Goal: Information Seeking & Learning: Learn about a topic

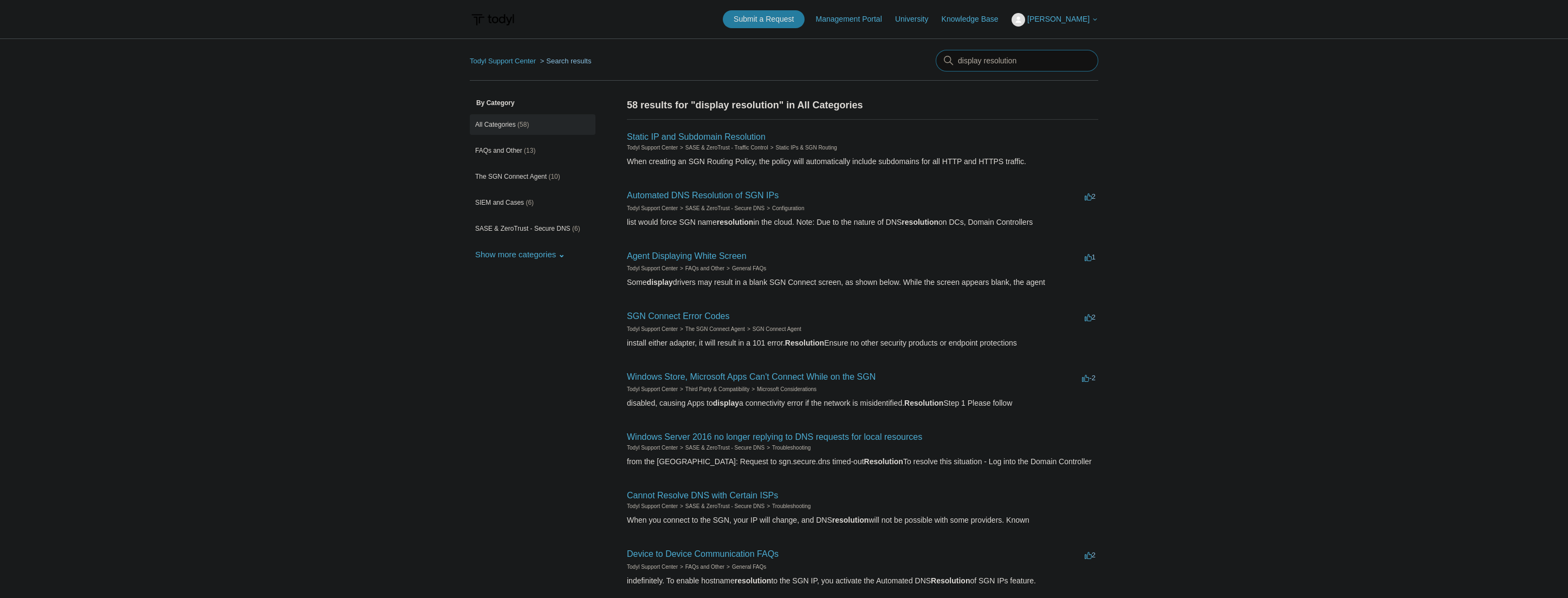
click at [977, 63] on input "display resolution" at bounding box center [1016, 61] width 162 height 22
type input "rdp displary resolution"
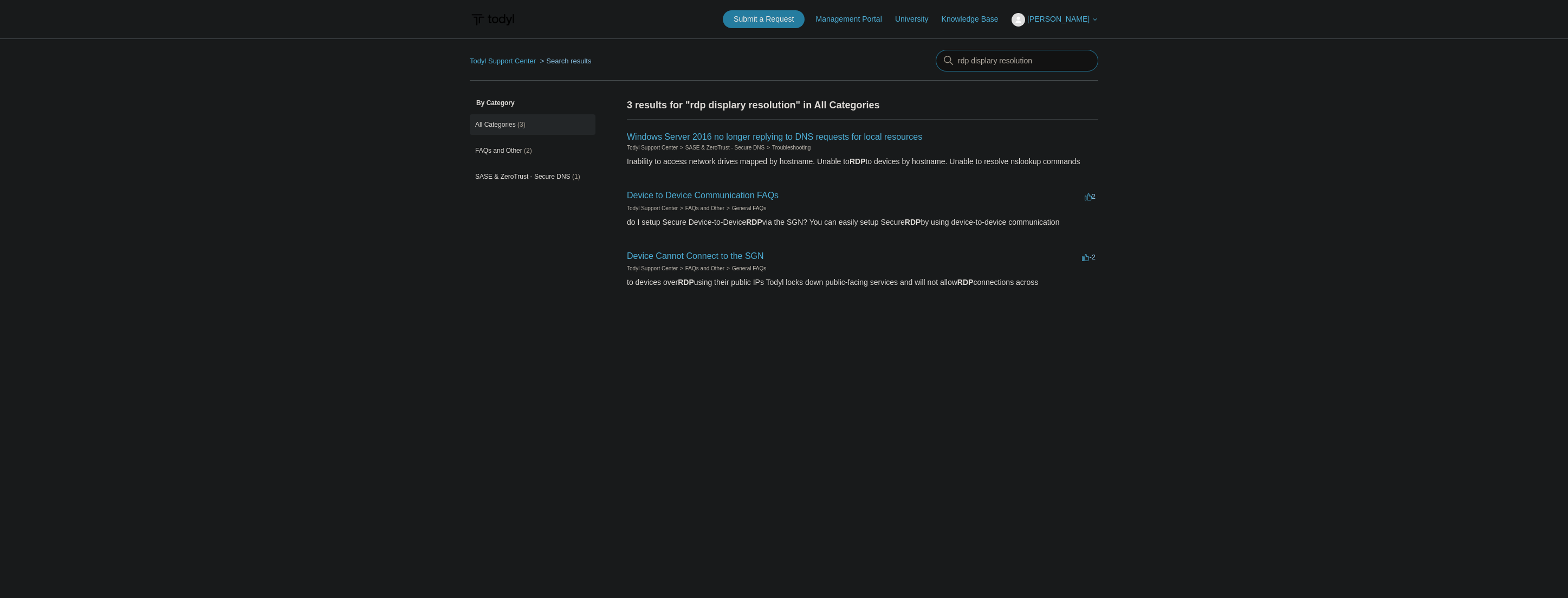
click at [1011, 60] on input "rdp displary resolution" at bounding box center [1016, 61] width 162 height 22
type input "rdp displary"
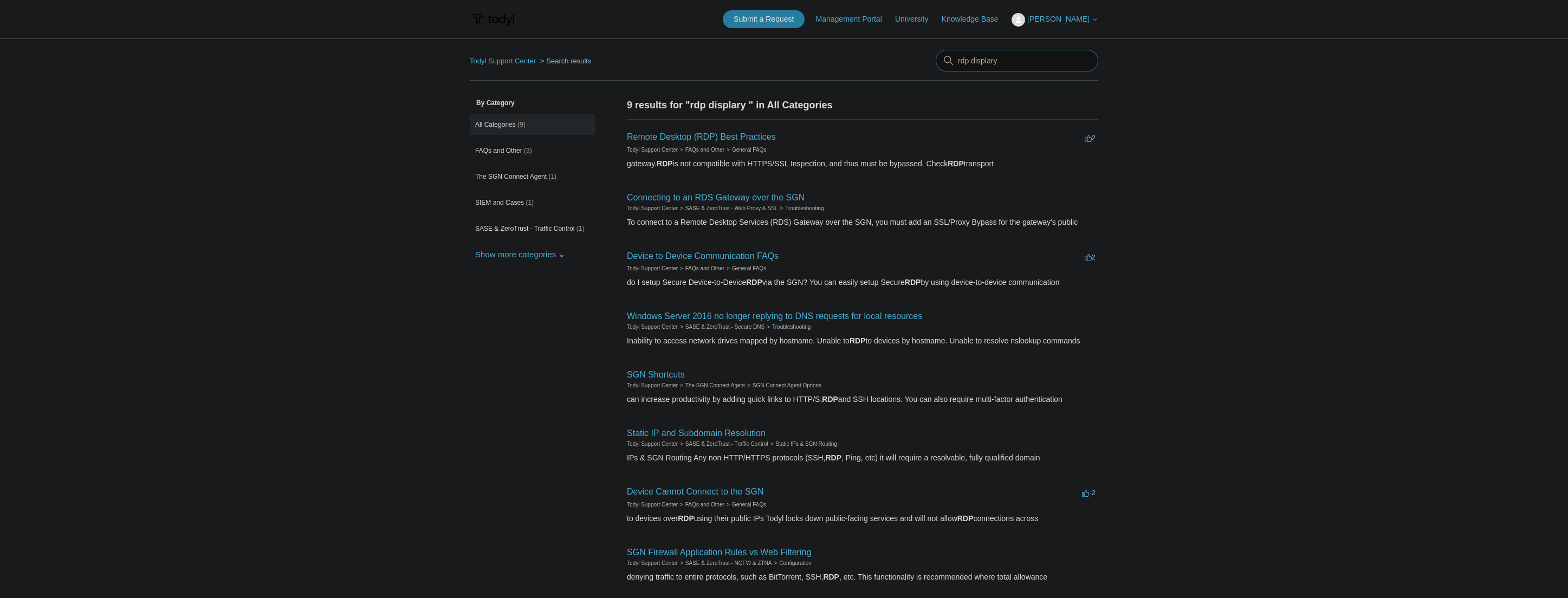
click at [991, 61] on input "rdp displary" at bounding box center [1016, 61] width 162 height 22
type input "rdp display"
click at [1027, 66] on input "rdp display" at bounding box center [1016, 61] width 162 height 22
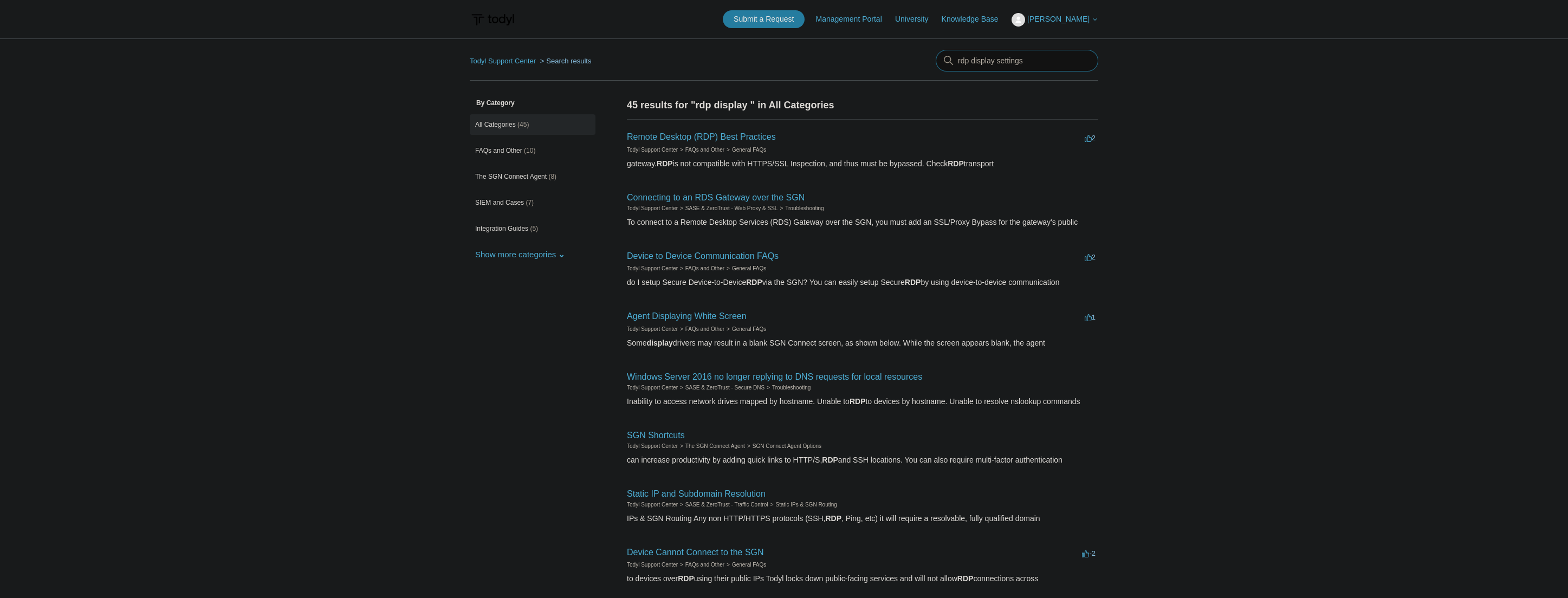
type input "rdp display settings"
click at [964, 60] on input "rdp display settings" at bounding box center [1016, 61] width 162 height 22
type input "display settings"
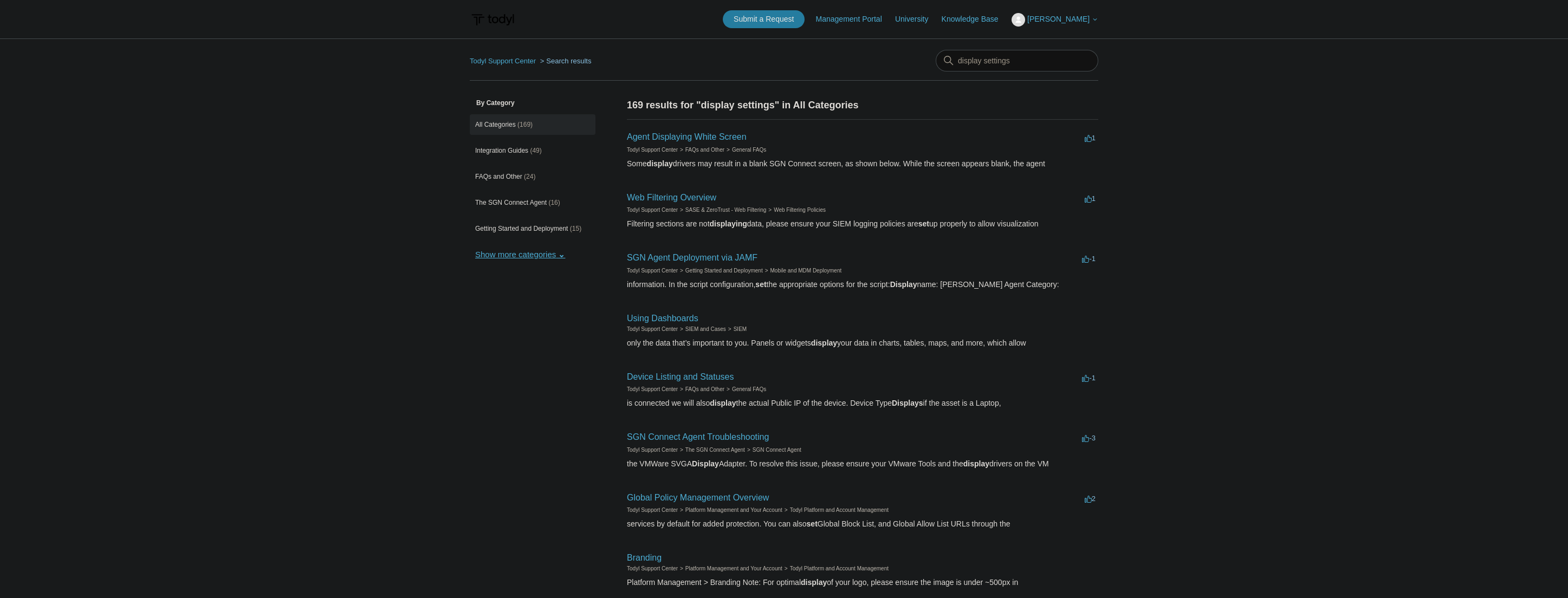
click at [532, 260] on button "Show more categories" at bounding box center [520, 254] width 101 height 20
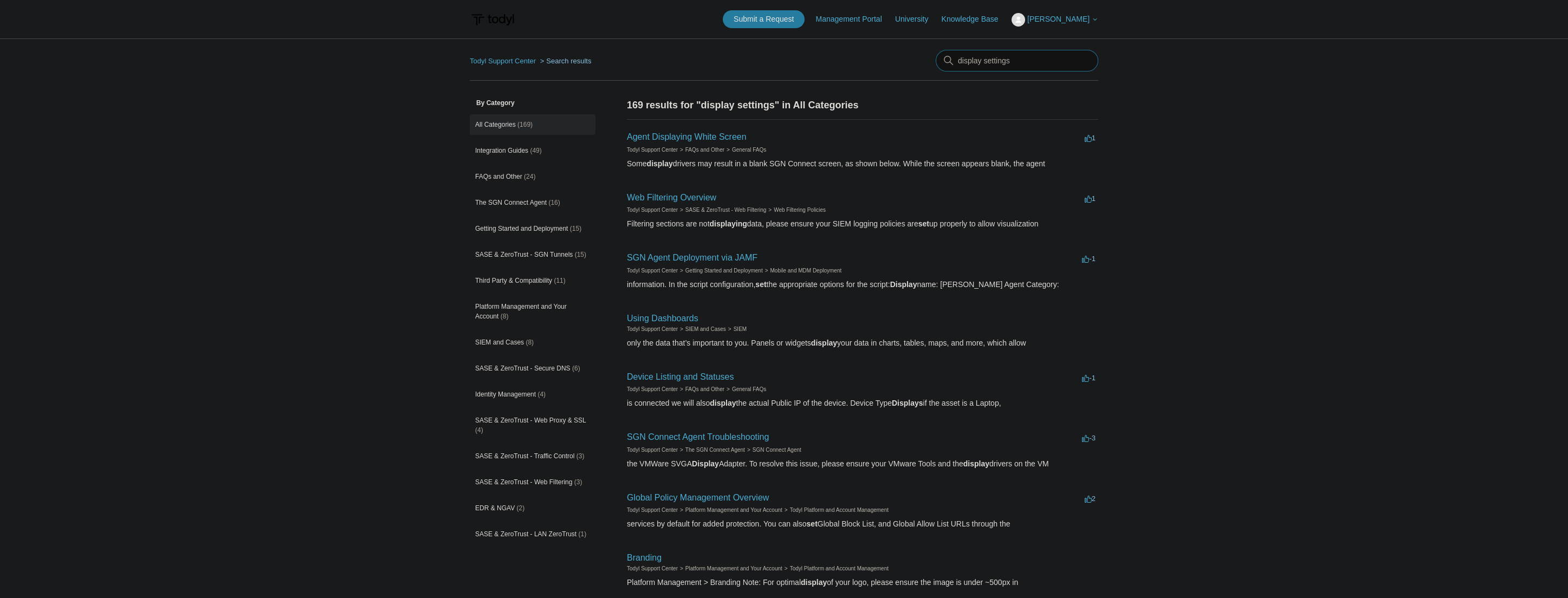
click at [957, 65] on input "display settings" at bounding box center [1016, 61] width 162 height 22
type input "rdp display settings"
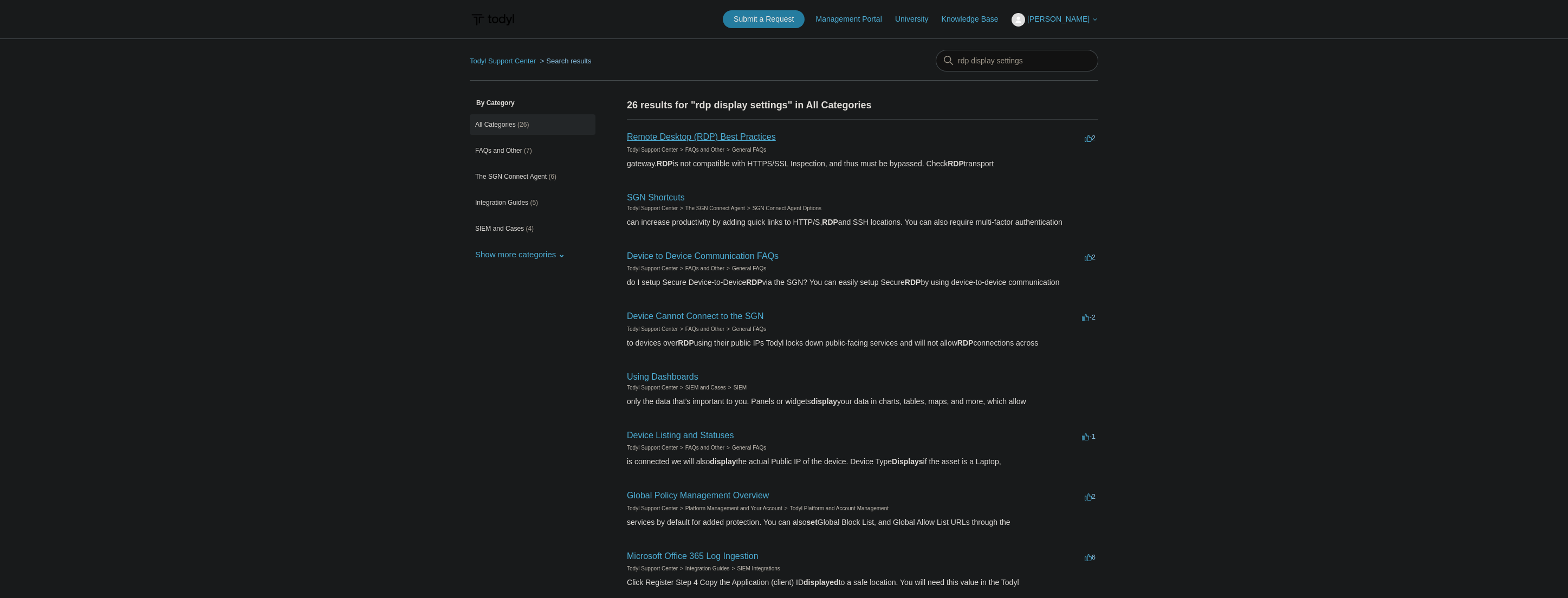
click at [756, 138] on link "Remote Desktop (RDP) Best Practices" at bounding box center [701, 137] width 149 height 9
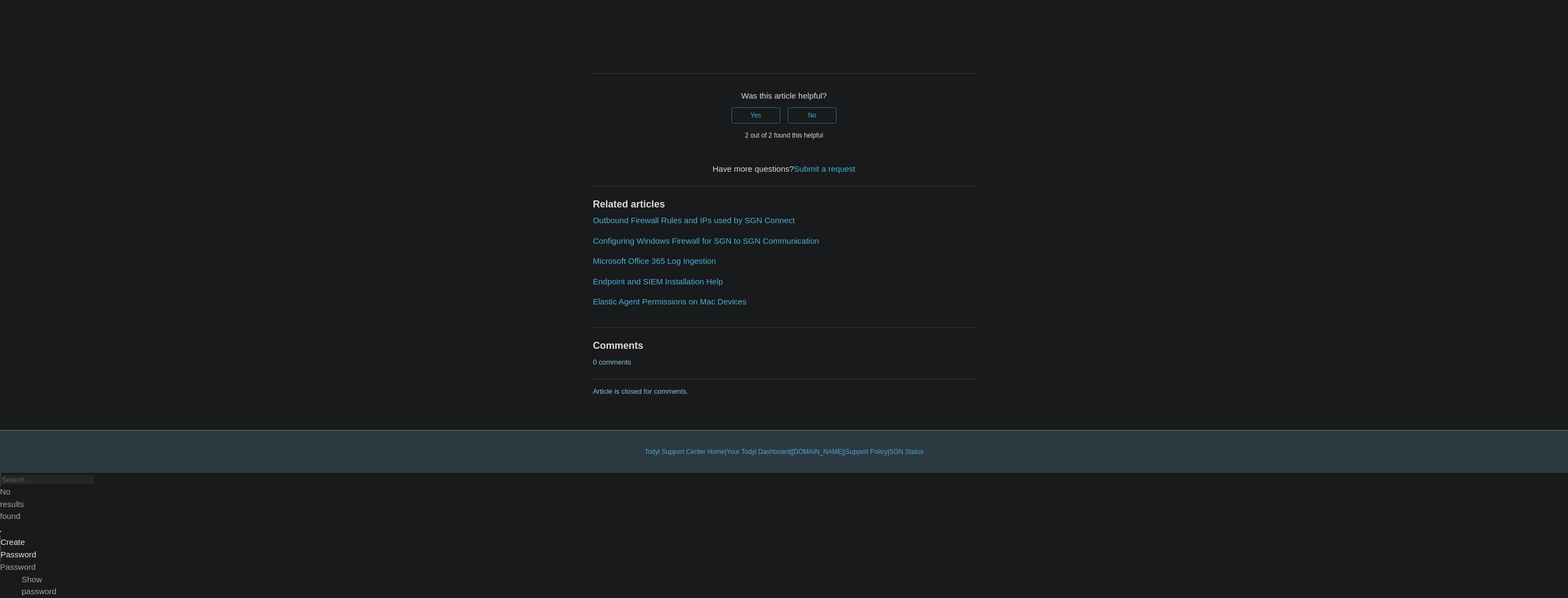
scroll to position [1572, 0]
drag, startPoint x: 630, startPoint y: 337, endPoint x: 901, endPoint y: 348, distance: 271.2
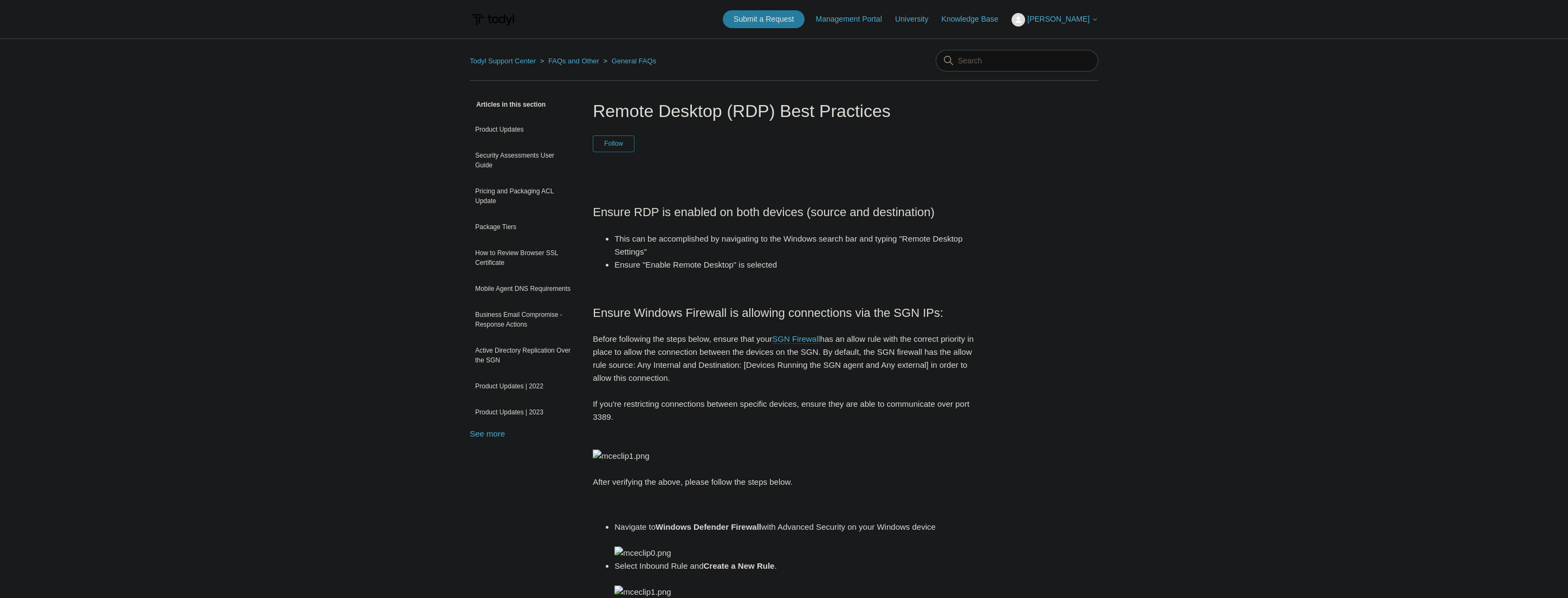
scroll to position [0, 0]
click at [482, 431] on link "See more" at bounding box center [487, 434] width 35 height 9
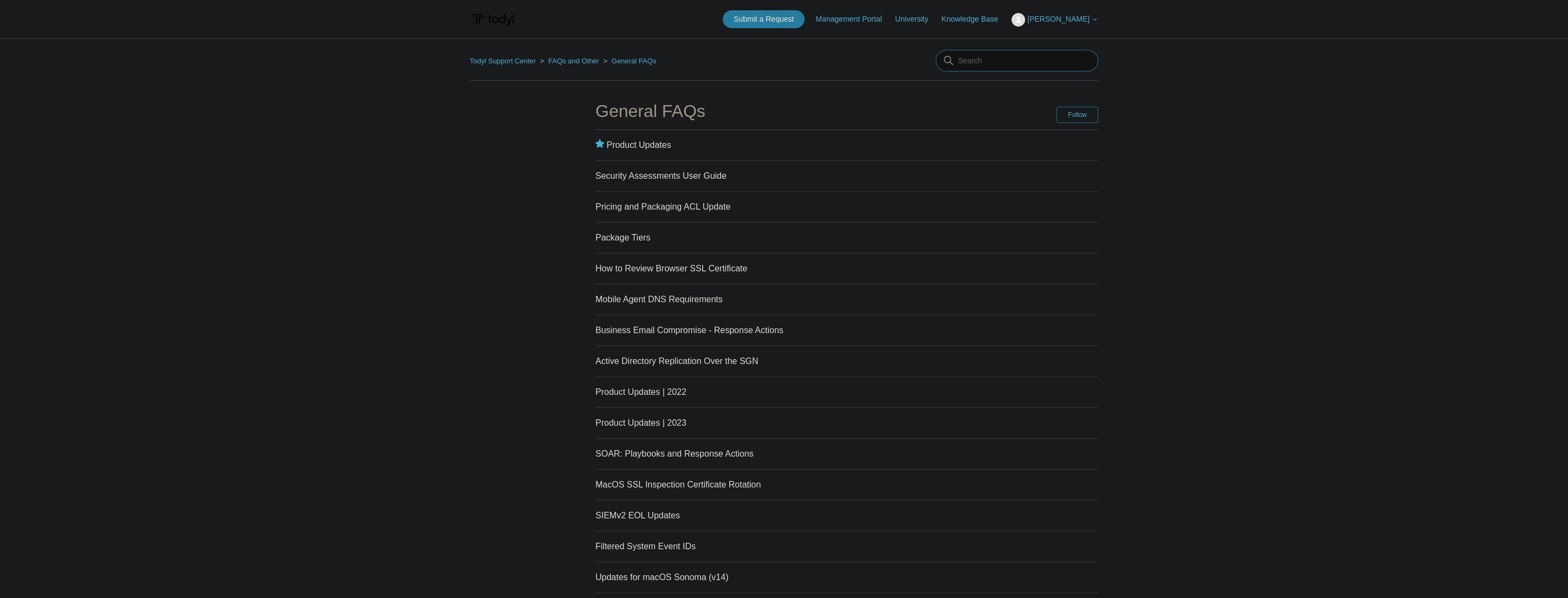
click at [986, 61] on input "Search" at bounding box center [1016, 61] width 162 height 22
type input "remote desktop"
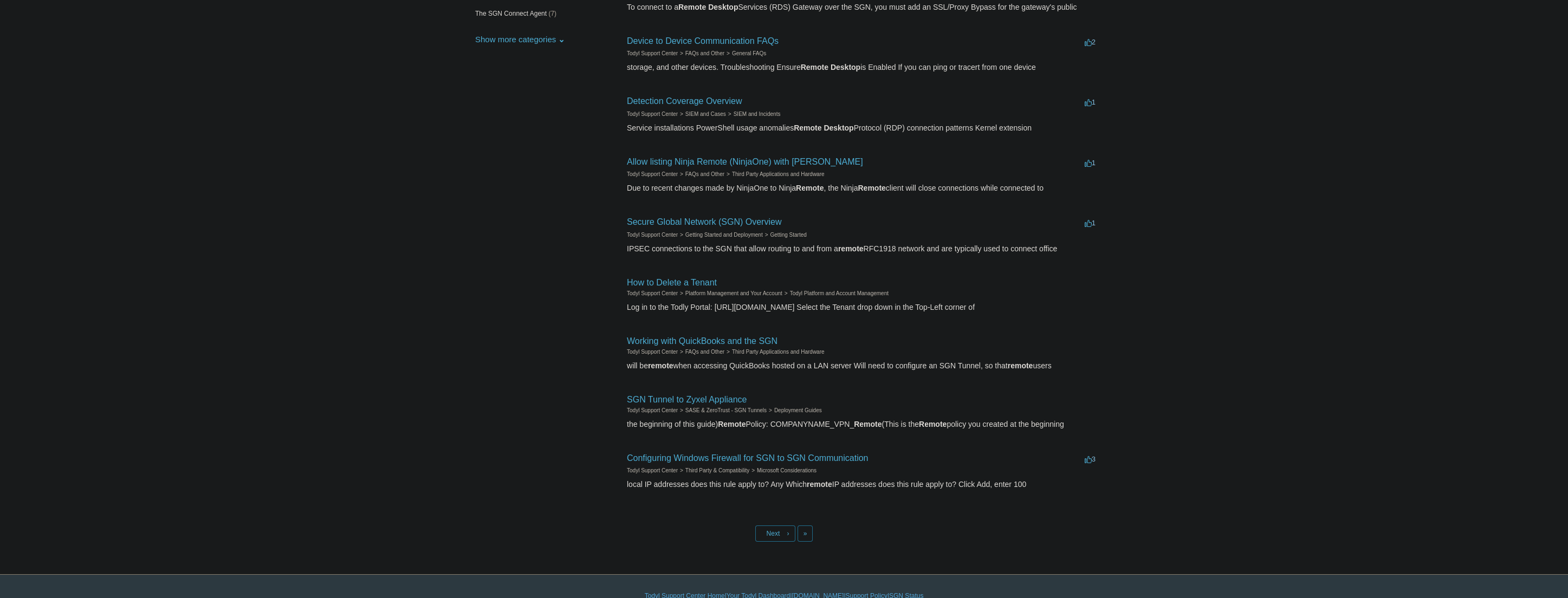
scroll to position [234, 0]
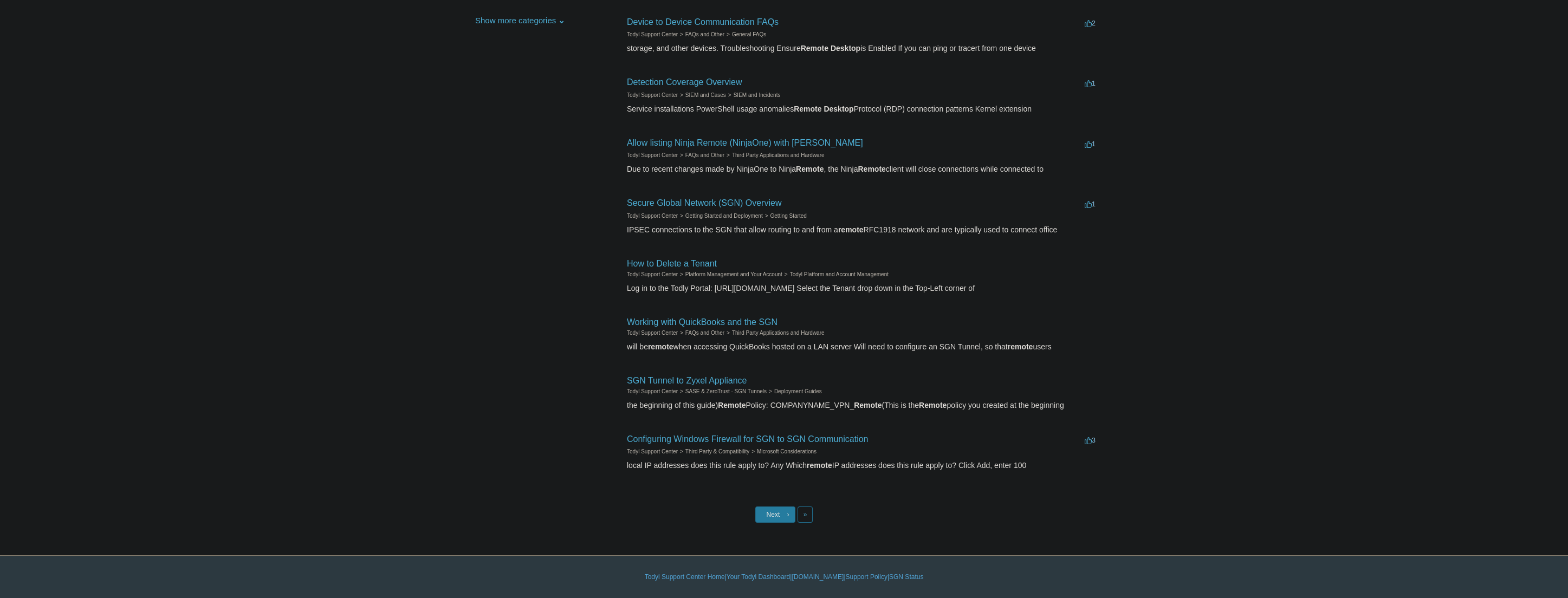
click at [770, 515] on span "Next" at bounding box center [773, 515] width 14 height 7
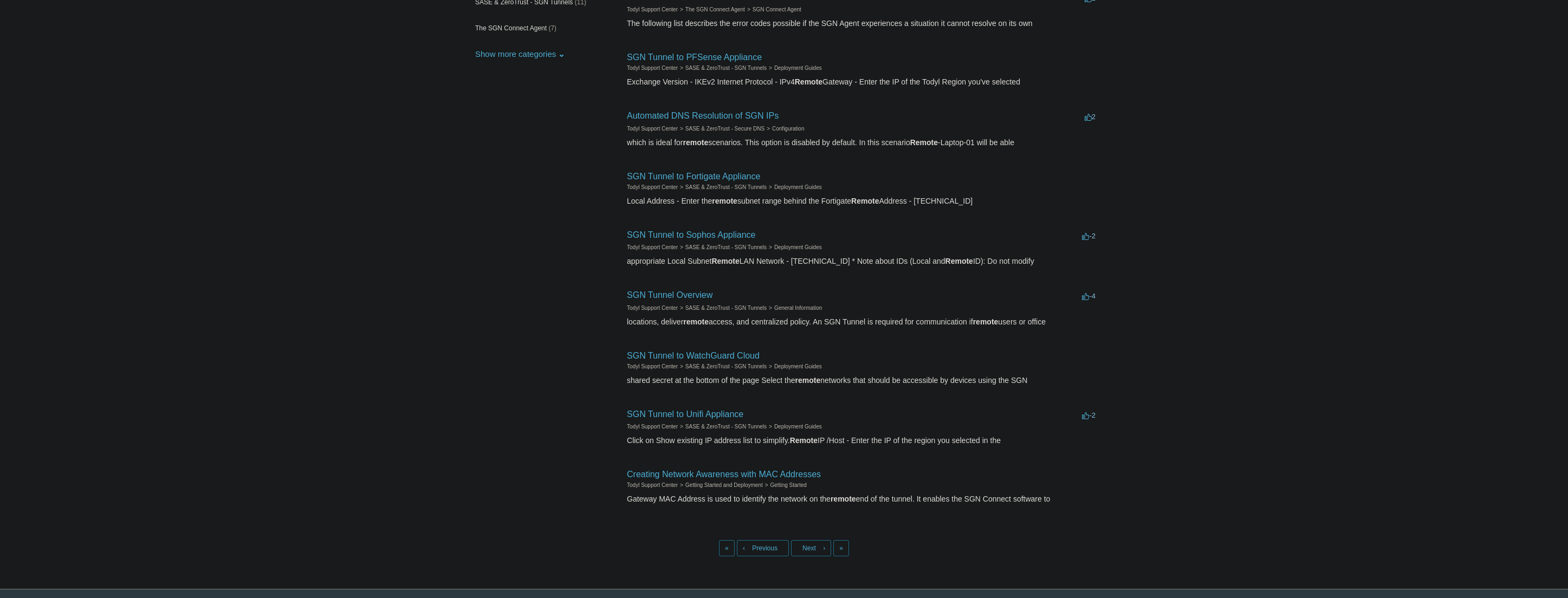
scroll to position [216, 0]
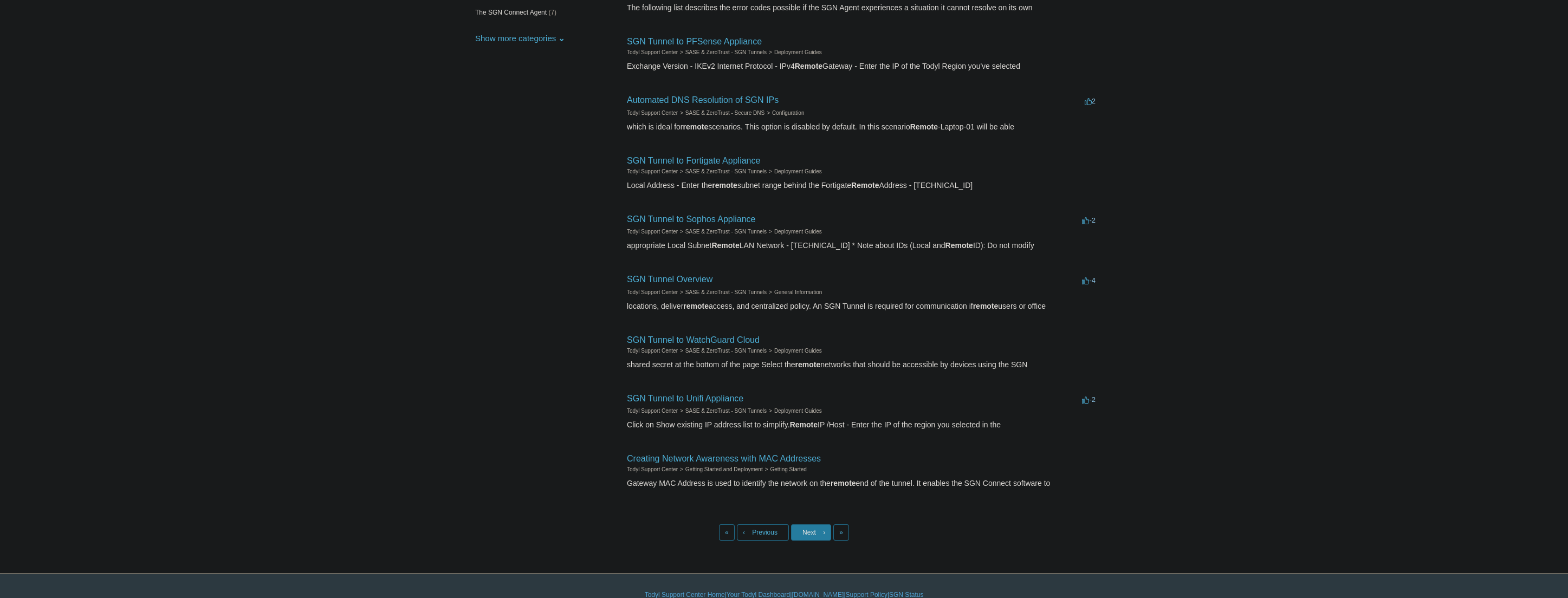
click at [808, 534] on span "Next" at bounding box center [808, 533] width 14 height 7
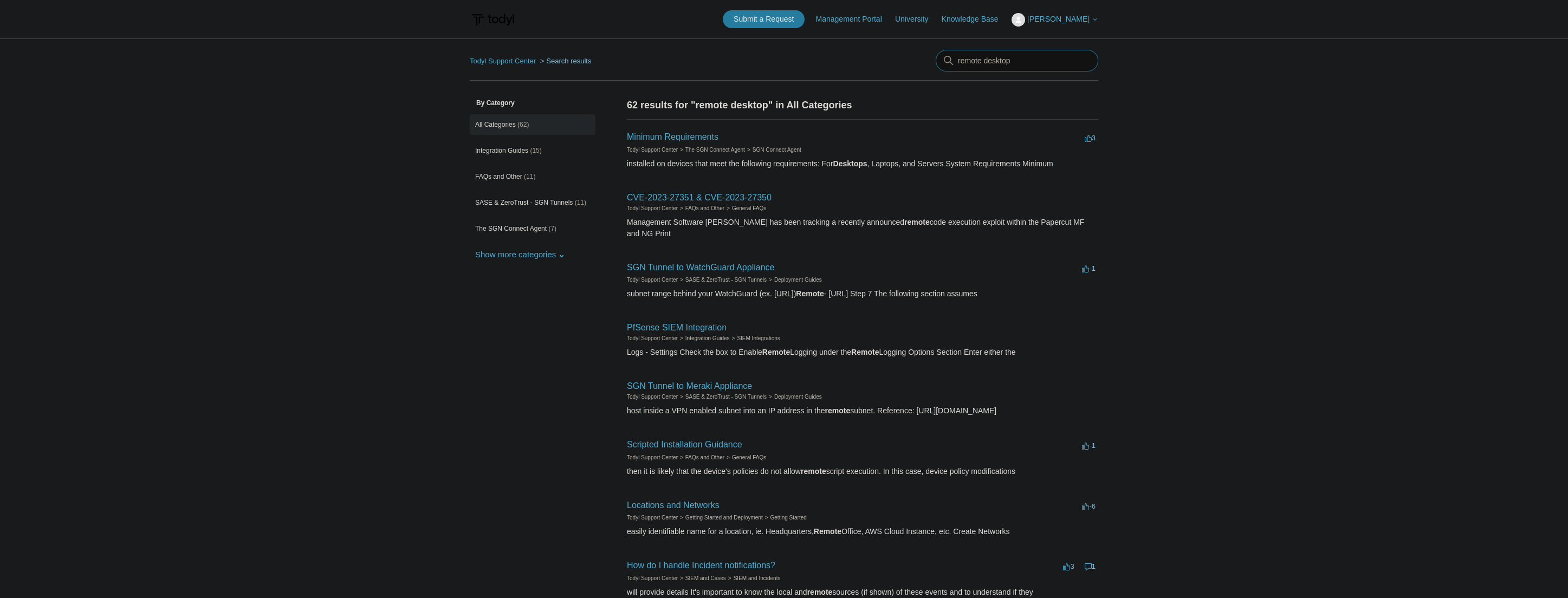
click at [997, 56] on input "remote desktop" at bounding box center [1016, 61] width 162 height 22
click at [687, 138] on link "Minimum Requirements" at bounding box center [672, 137] width 92 height 9
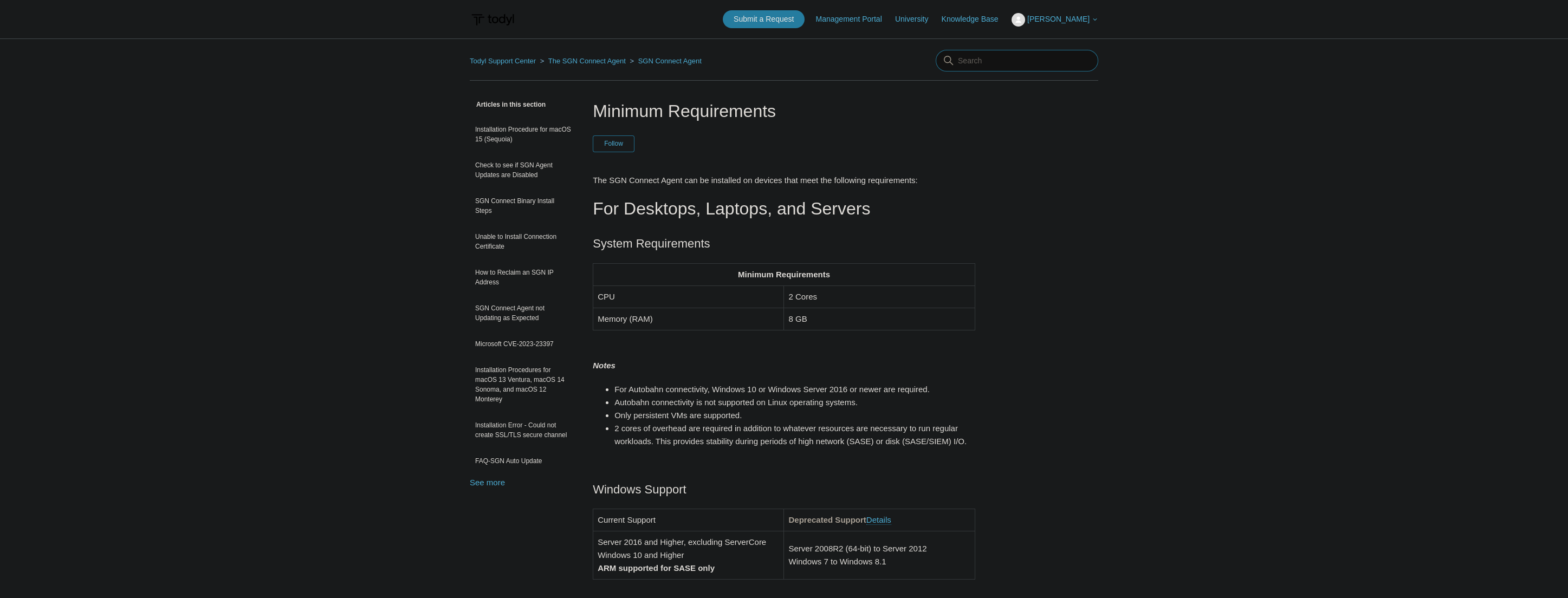
click at [1019, 63] on input "Search" at bounding box center [1016, 61] width 162 height 22
type input "rdp settings"
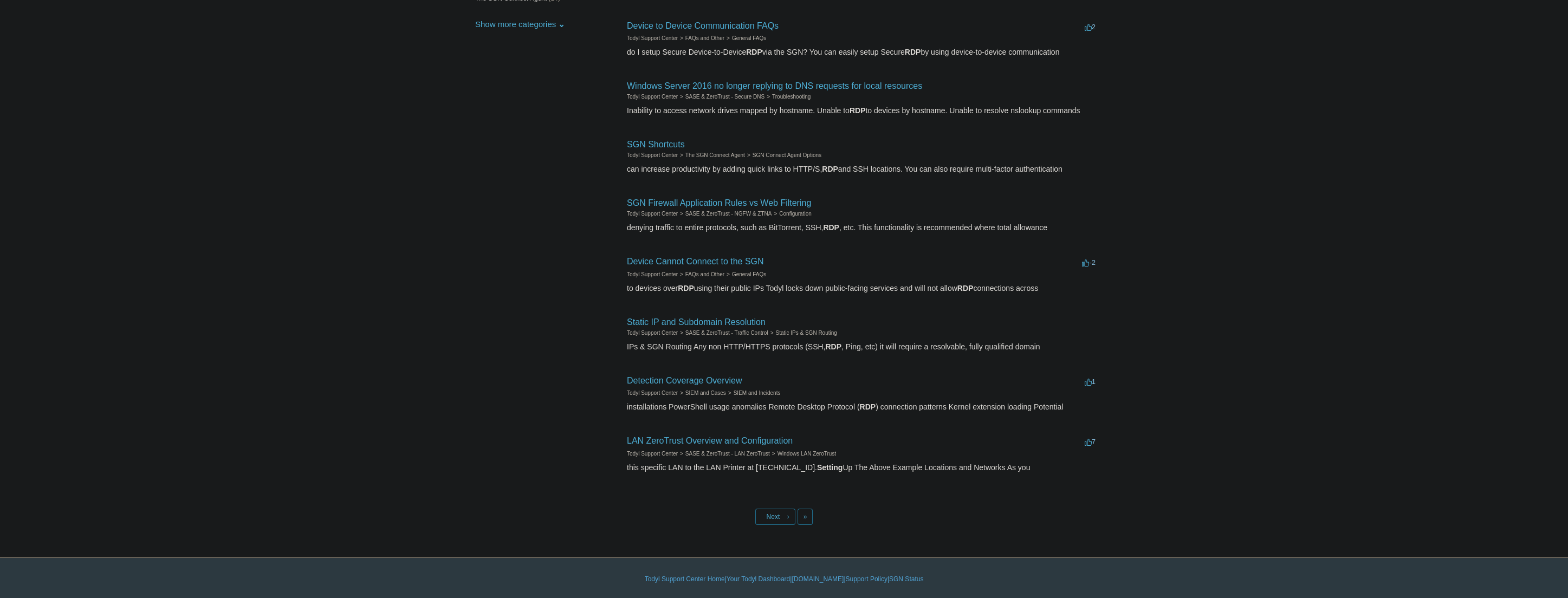
scroll to position [232, 0]
click at [789, 512] on span "›" at bounding box center [789, 515] width 2 height 7
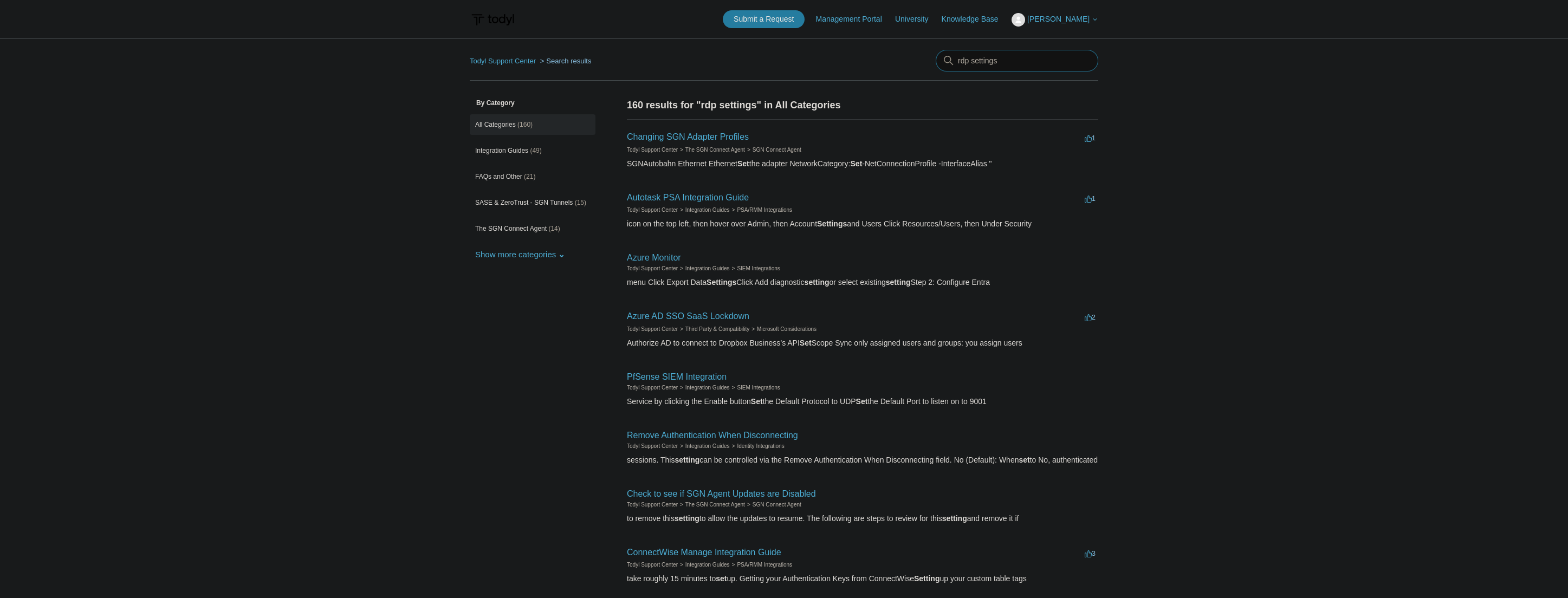
click at [985, 60] on input "rdp settings" at bounding box center [1016, 61] width 162 height 22
type input "r"
type input "remote desktop settings"
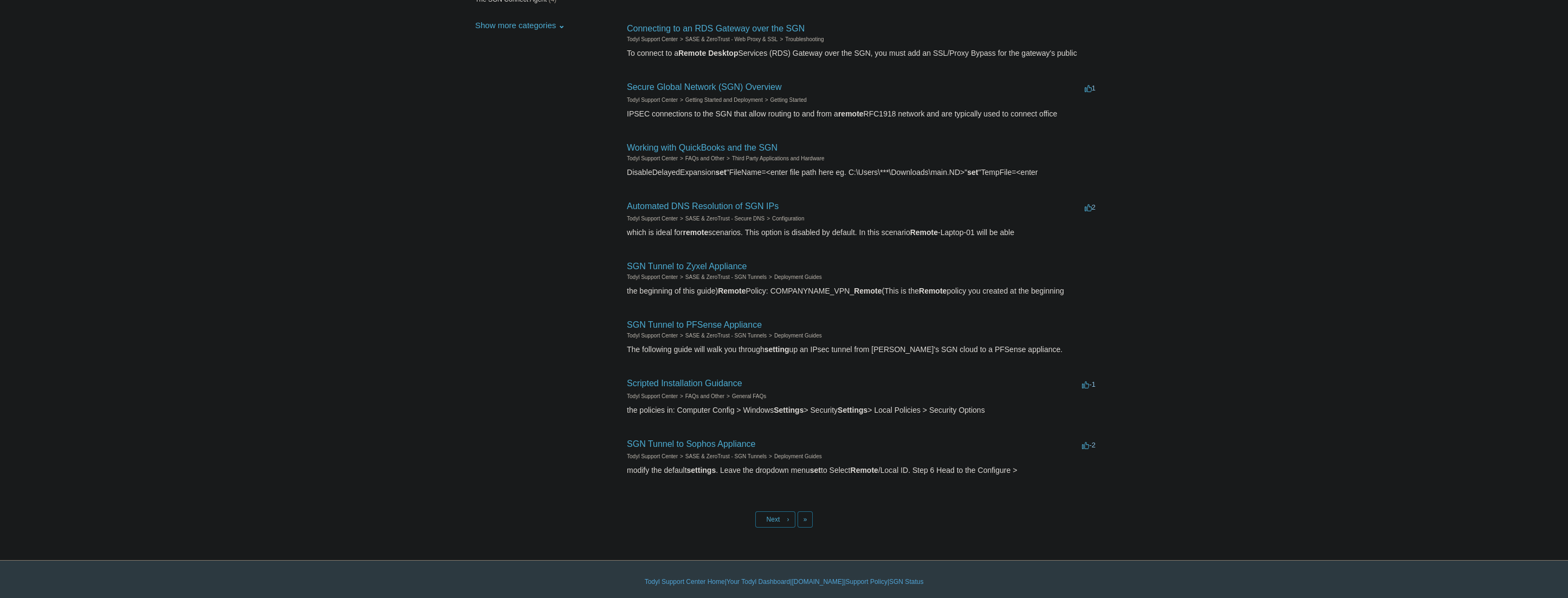
scroll to position [234, 0]
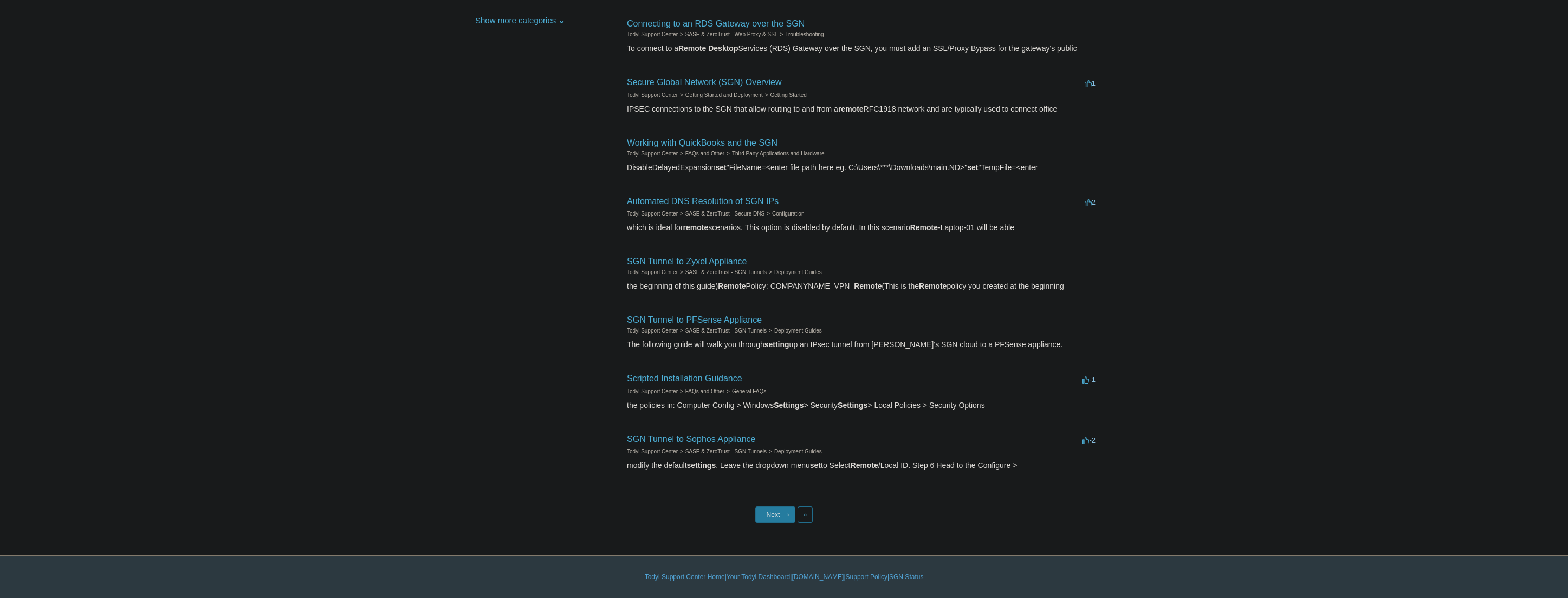
click at [778, 523] on link "Next ›" at bounding box center [775, 515] width 40 height 16
